Goal: Transaction & Acquisition: Purchase product/service

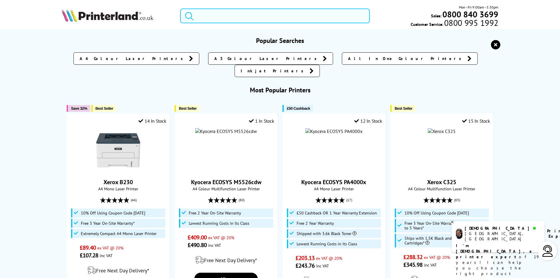
click at [245, 17] on input "search" at bounding box center [275, 16] width 190 height 15
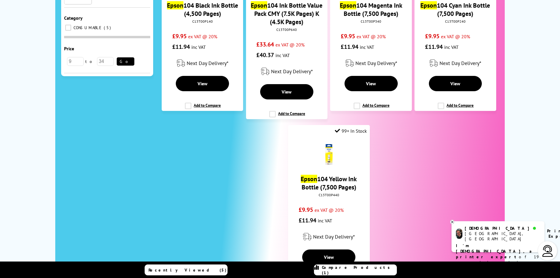
scroll to position [176, 0]
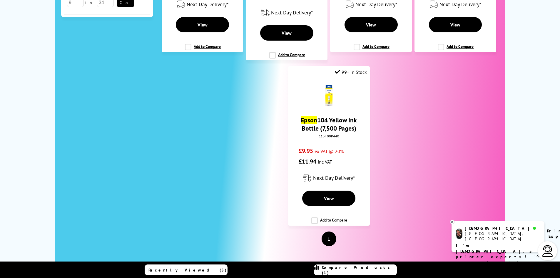
click at [502, 226] on div "[DEMOGRAPHIC_DATA] Manchester, [GEOGRAPHIC_DATA] Printer Expert" at bounding box center [498, 234] width 84 height 16
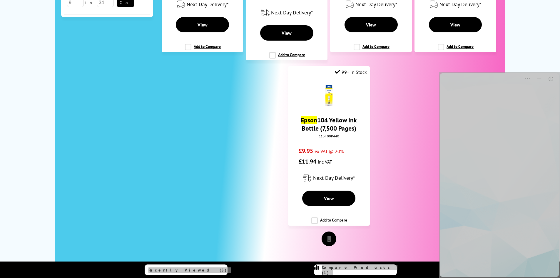
scroll to position [0, 0]
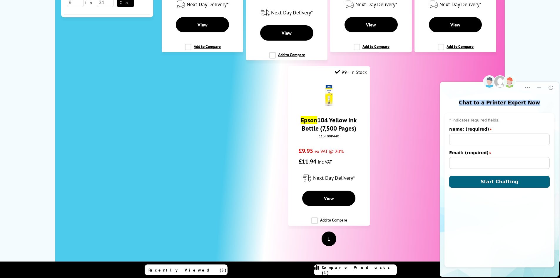
click at [542, 77] on html "Chat to a Printer Expert Now Popup Popup Close Pre-chat window * indicates requ…" at bounding box center [499, 175] width 121 height 206
click at [551, 86] on icon "Close" at bounding box center [551, 88] width 6 height 6
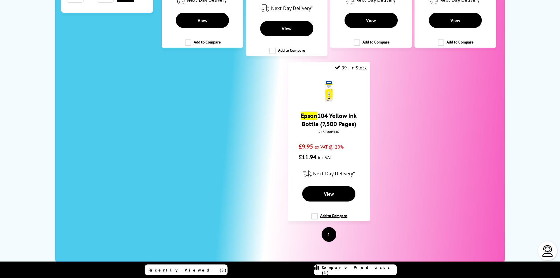
scroll to position [118, 0]
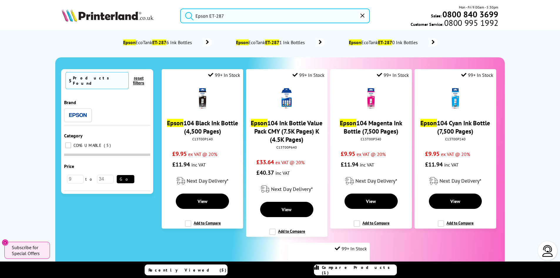
click at [231, 17] on input "Epson ET-287" at bounding box center [275, 16] width 190 height 15
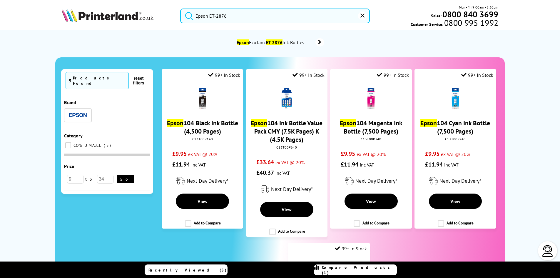
type input "Epson ET-2876"
click at [181, 9] on button "submit" at bounding box center [188, 15] width 15 height 13
